Goal: Information Seeking & Learning: Learn about a topic

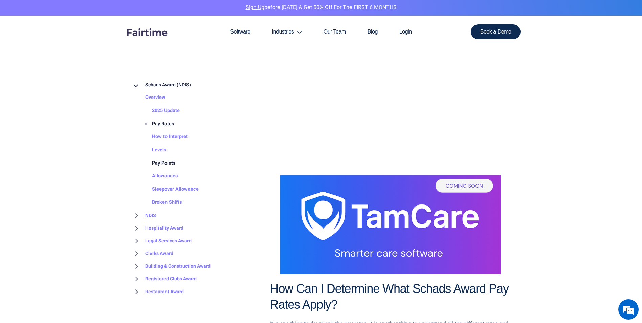
click at [164, 163] on link "Pay Points" at bounding box center [156, 163] width 37 height 13
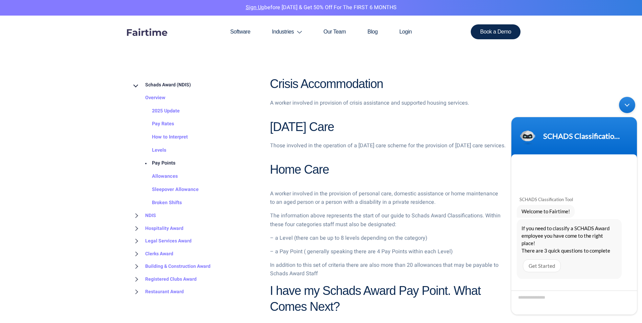
scroll to position [643, 0]
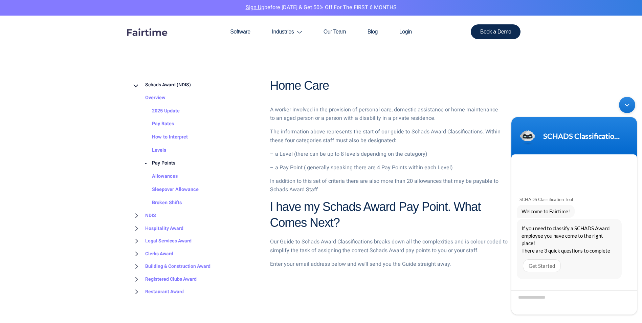
click at [629, 103] on div "Minimize live chat window" at bounding box center [627, 105] width 16 height 16
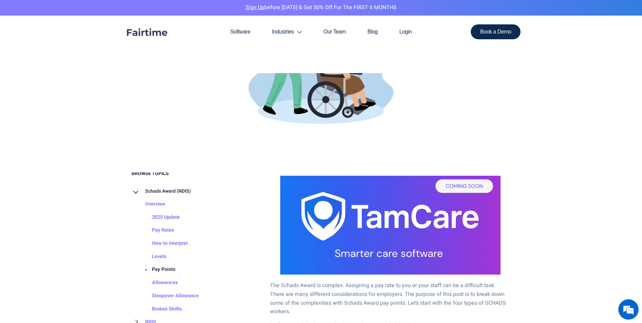
scroll to position [19, 0]
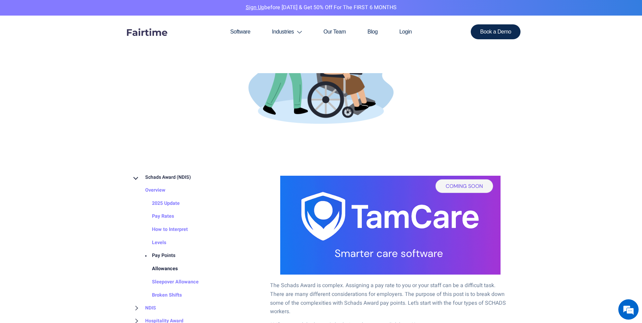
click at [165, 271] on link "Allowances" at bounding box center [157, 268] width 39 height 13
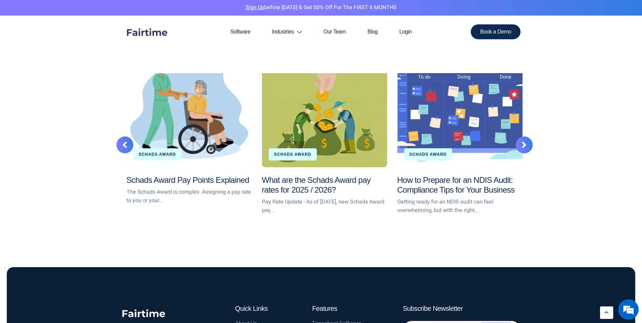
scroll to position [1049, 0]
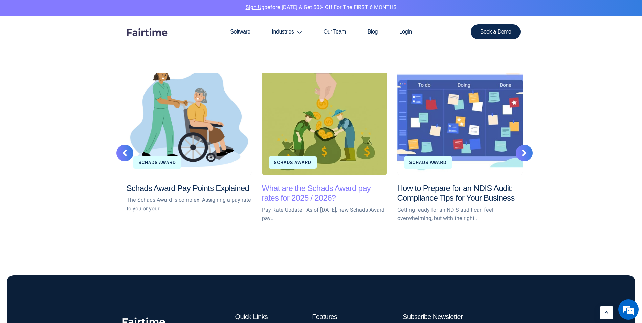
click at [273, 190] on link "What are the Schads Award pay rates for 2025 / 2026?" at bounding box center [316, 192] width 109 height 19
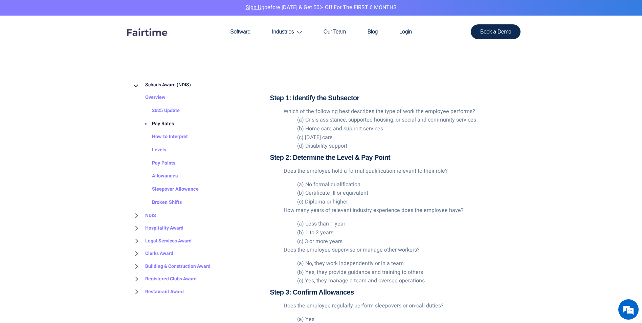
scroll to position [914, 0]
